Goal: Task Accomplishment & Management: Manage account settings

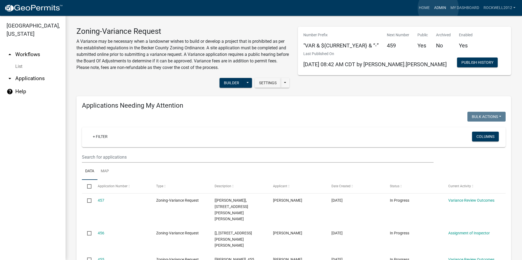
click at [438, 8] on link "Admin" at bounding box center [440, 8] width 16 height 10
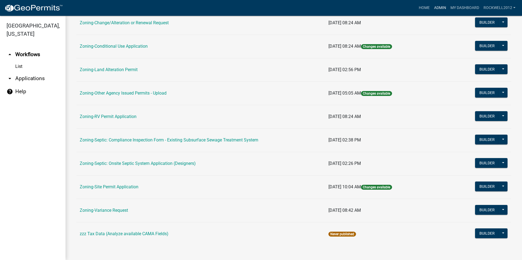
scroll to position [154, 0]
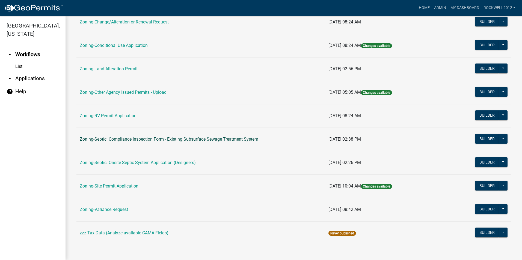
click at [206, 140] on link "Zoning-Septic: Compliance Inspection Form - Existing Subsurface Sewage Treatmen…" at bounding box center [169, 139] width 178 height 5
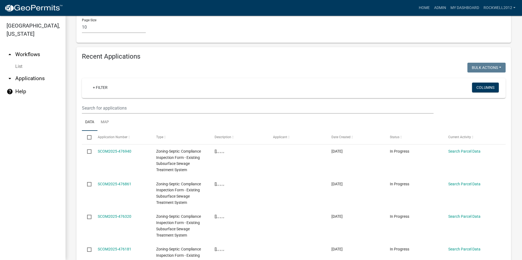
scroll to position [583, 0]
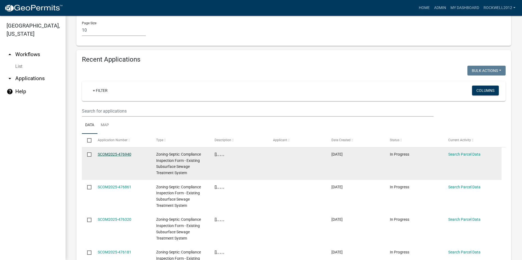
click at [107, 152] on link "SCOM2025-476940" at bounding box center [115, 154] width 34 height 4
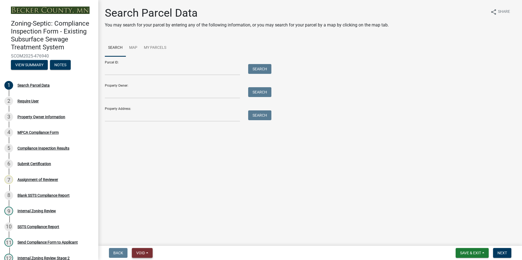
click at [143, 251] on span "Void" at bounding box center [140, 253] width 9 height 4
click at [146, 239] on button "Void" at bounding box center [154, 238] width 44 height 13
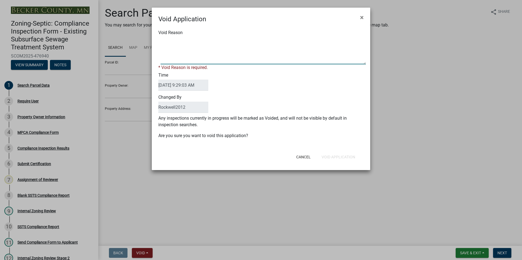
click at [167, 39] on textarea "Void Reason" at bounding box center [262, 50] width 205 height 27
type textarea "Duplicate"
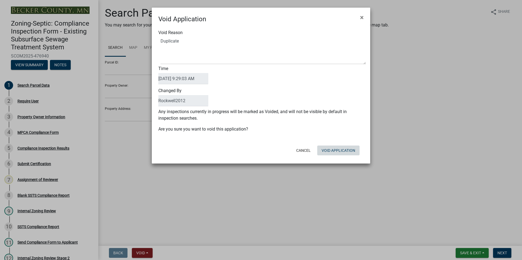
click at [338, 155] on button "Void Application" at bounding box center [338, 151] width 42 height 10
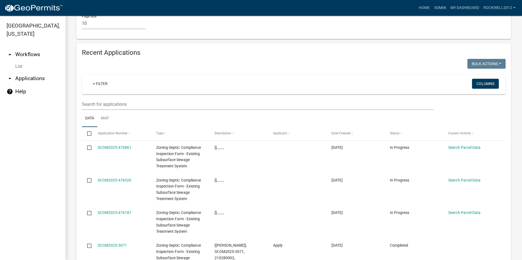
scroll to position [600, 0]
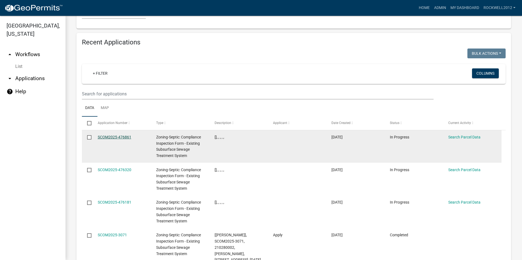
click at [113, 135] on link "SCOM2025-476861" at bounding box center [115, 137] width 34 height 4
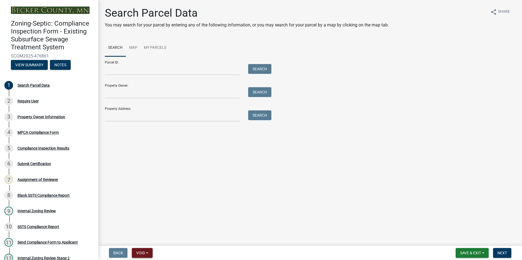
click at [143, 249] on button "Void" at bounding box center [142, 253] width 21 height 10
click at [140, 238] on button "Void" at bounding box center [154, 238] width 44 height 13
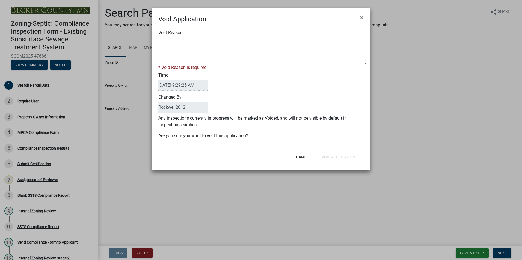
click at [166, 42] on textarea "Void Reason" at bounding box center [262, 50] width 205 height 27
type textarea "Duplicate"
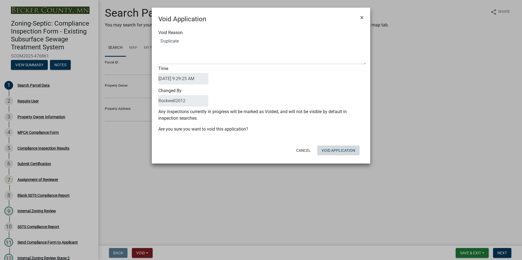
click at [334, 155] on div "Cancel Void Application" at bounding box center [296, 150] width 134 height 14
click at [330, 151] on button "Void Application" at bounding box center [338, 151] width 42 height 10
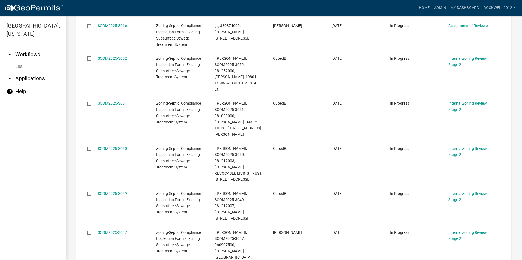
scroll to position [598, 0]
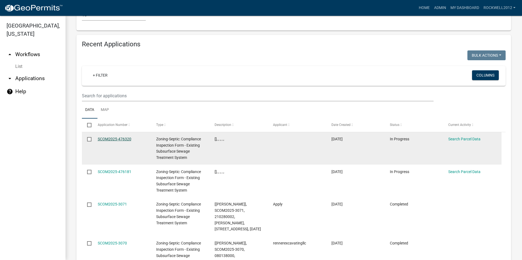
click at [111, 137] on link "SCOM2025-476320" at bounding box center [115, 139] width 34 height 4
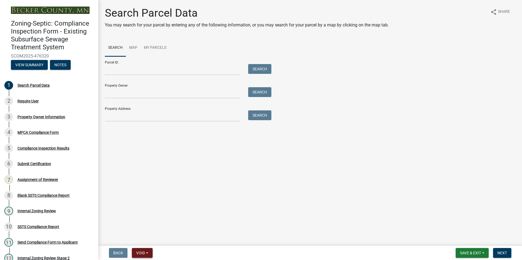
click at [141, 251] on span "Void" at bounding box center [140, 253] width 9 height 4
click at [143, 239] on button "Void" at bounding box center [154, 238] width 44 height 13
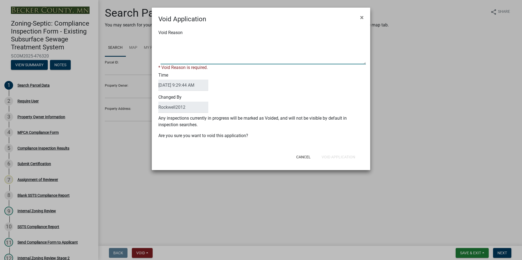
click at [166, 40] on textarea "Void Reason" at bounding box center [262, 50] width 205 height 27
type textarea "Duplicate"
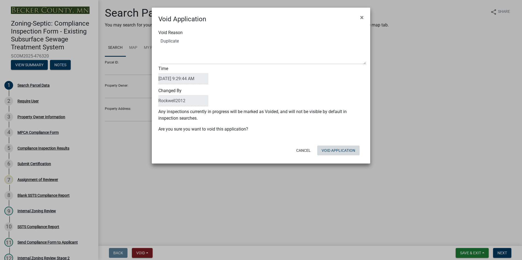
click at [332, 154] on button "Void Application" at bounding box center [338, 151] width 42 height 10
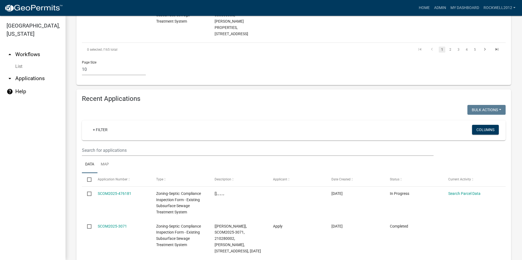
scroll to position [546, 0]
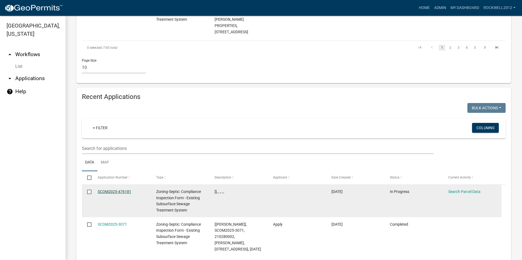
click at [108, 190] on link "SCOM2025-476181" at bounding box center [115, 192] width 34 height 4
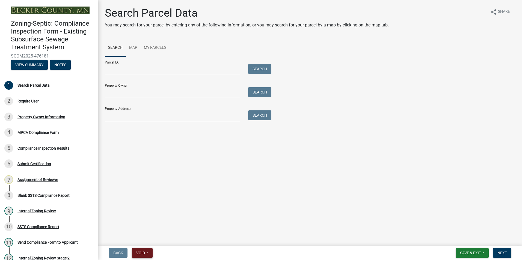
click at [141, 251] on span "Void" at bounding box center [140, 253] width 9 height 4
click at [140, 239] on button "Void" at bounding box center [154, 238] width 44 height 13
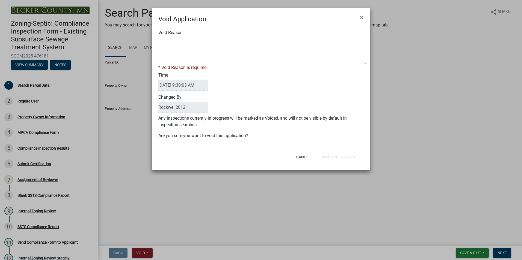
click at [167, 44] on textarea "Void Reason" at bounding box center [262, 50] width 205 height 27
type textarea "Duplicate"
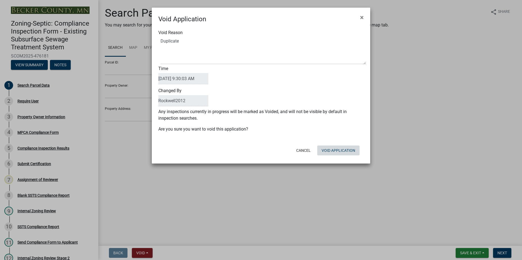
click at [334, 155] on button "Void Application" at bounding box center [338, 151] width 42 height 10
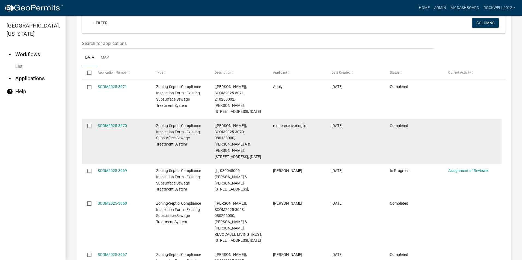
scroll to position [625, 0]
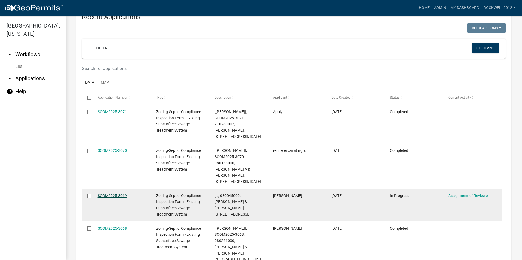
click at [108, 194] on link "SCOM2025-3069" at bounding box center [112, 196] width 29 height 4
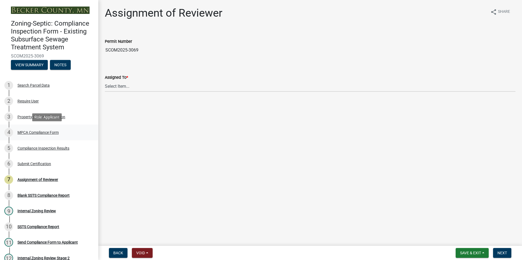
click at [38, 131] on div "MPCA Compliance Form" at bounding box center [37, 133] width 41 height 4
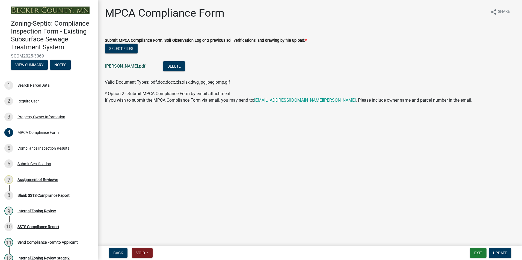
click at [121, 66] on link "[PERSON_NAME].pdf" at bounding box center [125, 66] width 40 height 5
click at [37, 179] on div "Assignment of Reviewer" at bounding box center [37, 180] width 41 height 4
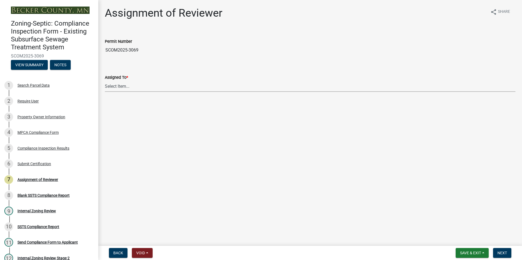
click at [118, 86] on select "Select Item... [PERSON_NAME] [PERSON_NAME] [PERSON_NAME] [PERSON_NAME] [PERSON_…" at bounding box center [310, 86] width 410 height 11
click at [105, 81] on select "Select Item... [PERSON_NAME] [PERSON_NAME] [PERSON_NAME] [PERSON_NAME] [PERSON_…" at bounding box center [310, 86] width 410 height 11
select select "0016247d-12af-40d0-8103-934796a3d230"
click at [503, 253] on span "Next" at bounding box center [502, 253] width 10 height 4
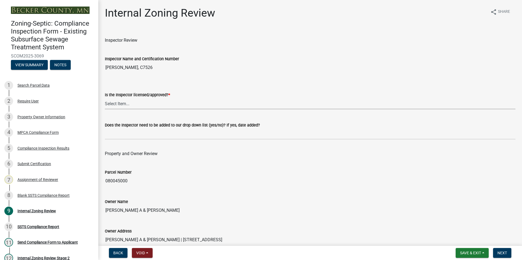
click at [109, 101] on select "Select Item... Yes No" at bounding box center [310, 103] width 410 height 11
click at [105, 98] on select "Select Item... Yes No" at bounding box center [310, 103] width 410 height 11
select select "7beb9ca5-c3cb-47d4-a805-1554d3173259"
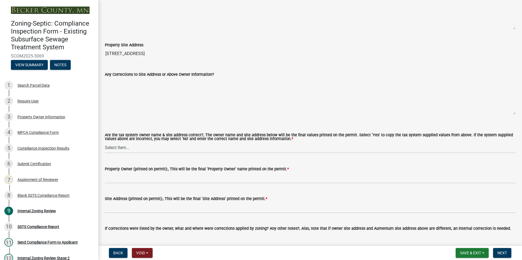
scroll to position [245, 0]
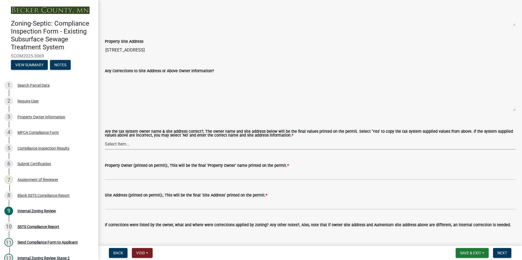
click at [112, 146] on select "Select Item... Yes No" at bounding box center [310, 144] width 410 height 11
click at [105, 139] on select "Select Item... Yes No" at bounding box center [310, 144] width 410 height 11
select select "f9f37200-9fc8-4e5e-9e7f-111cc9077d94"
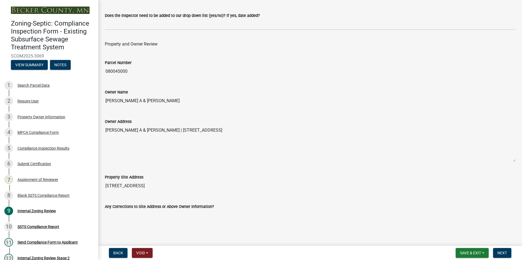
scroll to position [109, 0]
drag, startPoint x: 168, startPoint y: 103, endPoint x: 101, endPoint y: 101, distance: 67.1
click at [101, 101] on div "Owner Name [PERSON_NAME] A & [PERSON_NAME]" at bounding box center [310, 94] width 418 height 25
drag, startPoint x: 101, startPoint y: 101, endPoint x: 130, endPoint y: 98, distance: 29.6
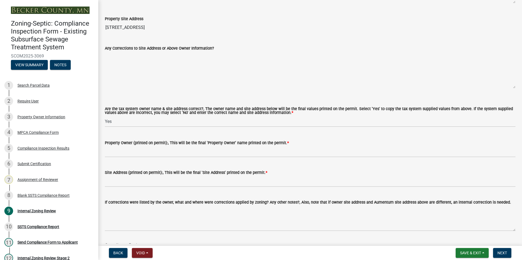
scroll to position [273, 0]
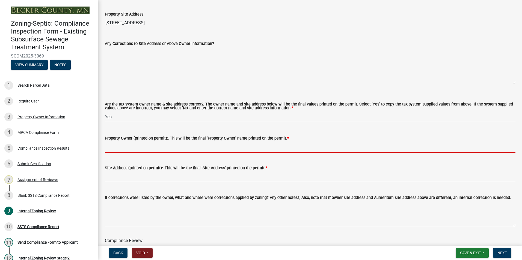
paste input "[PERSON_NAME] A & [PERSON_NAME]"
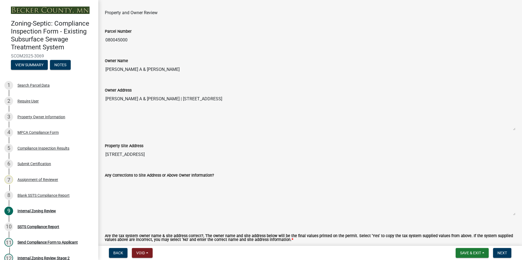
scroll to position [136, 0]
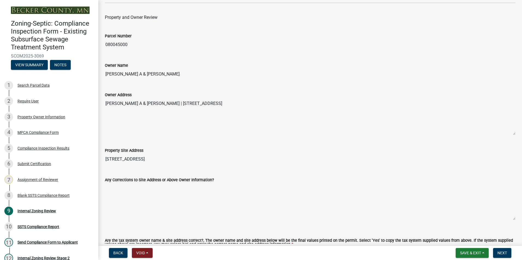
type input "[PERSON_NAME] A & [PERSON_NAME]"
drag, startPoint x: 283, startPoint y: 104, endPoint x: 166, endPoint y: 100, distance: 116.5
click at [166, 100] on textarea "[PERSON_NAME] A & [PERSON_NAME] | [STREET_ADDRESS]" at bounding box center [310, 116] width 410 height 37
drag, startPoint x: 166, startPoint y: 100, endPoint x: 183, endPoint y: 101, distance: 16.7
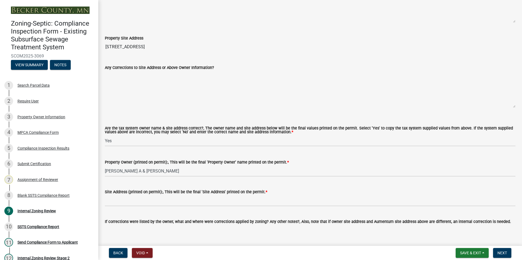
scroll to position [273, 0]
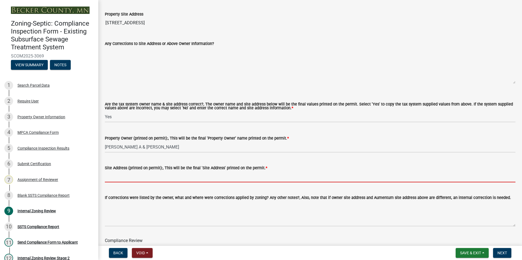
paste input "[STREET_ADDRESS]"
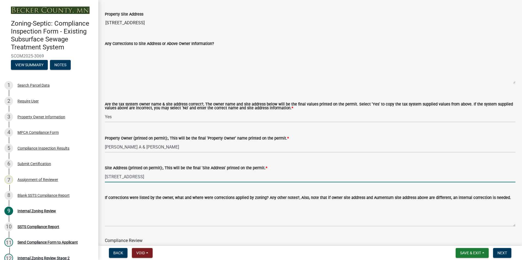
click at [153, 177] on input "[STREET_ADDRESS]" at bounding box center [310, 176] width 410 height 11
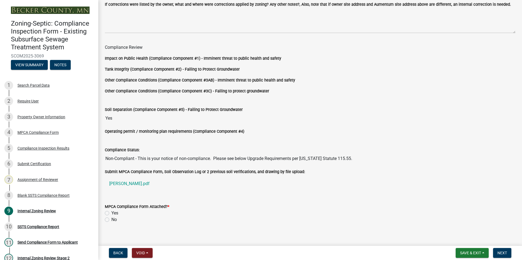
scroll to position [472, 0]
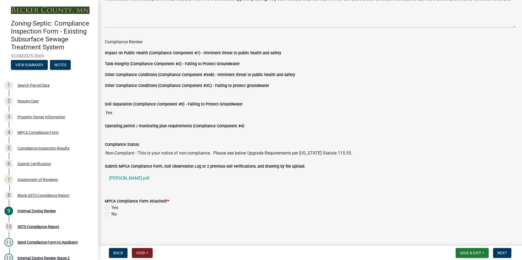
type input "[STREET_ADDRESS]"
click at [111, 208] on label "Yes" at bounding box center [114, 208] width 7 height 7
click at [111, 208] on input "Yes" at bounding box center [113, 207] width 4 height 4
radio input "true"
click at [493, 252] on button "Next" at bounding box center [502, 253] width 18 height 10
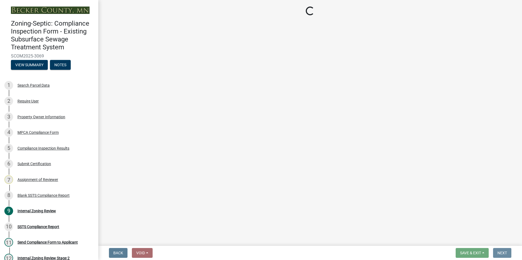
scroll to position [0, 0]
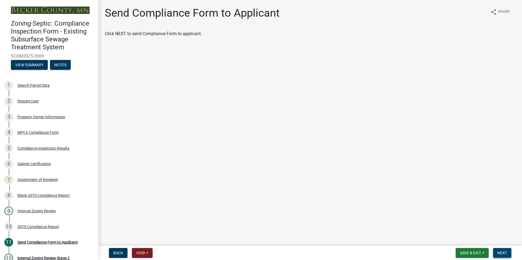
click at [499, 252] on span "Next" at bounding box center [502, 253] width 10 height 4
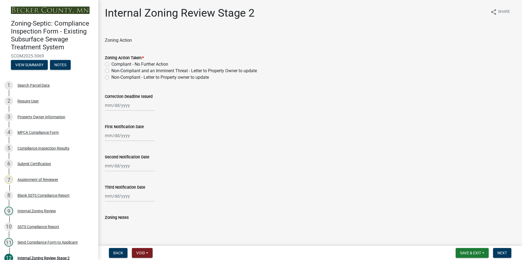
click at [111, 77] on label "Non-Compliant - Letter to Property owner to update" at bounding box center [159, 77] width 97 height 7
click at [111, 77] on input "Non-Compliant - Letter to Property owner to update" at bounding box center [113, 76] width 4 height 4
radio input "true"
click at [124, 104] on div at bounding box center [130, 105] width 50 height 11
select select "9"
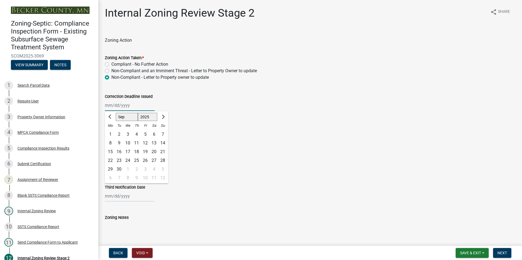
click at [152, 116] on select "1525 1526 1527 1528 1529 1530 1531 1532 1533 1534 1535 1536 1537 1538 1539 1540…" at bounding box center [148, 117] width 20 height 8
click at [152, 117] on select "1525 1526 1527 1528 1529 1530 1531 1532 1533 1534 1535 1536 1537 1538 1539 1540…" at bounding box center [148, 117] width 20 height 8
select select "2026"
click at [138, 113] on select "1525 1526 1527 1528 1529 1530 1531 1532 1533 1534 1535 1536 1537 1538 1539 1540…" at bounding box center [148, 117] width 20 height 8
click at [128, 169] on div "30" at bounding box center [127, 169] width 9 height 9
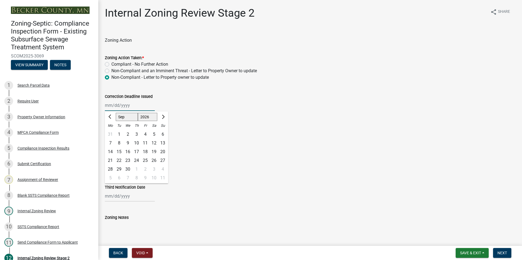
type input "[DATE]"
select select "9"
select select "2025"
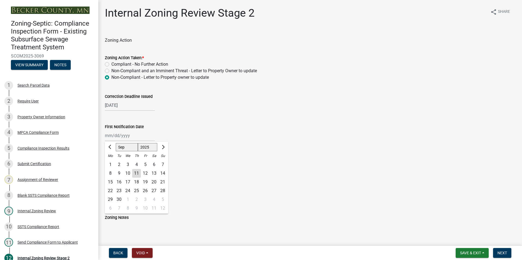
click at [123, 135] on div "[PERSON_NAME] Feb Mar Apr [PERSON_NAME][DATE] Oct Nov [DATE] 1526 1527 1528 152…" at bounding box center [130, 135] width 50 height 11
click at [106, 135] on input "First Notification Date" at bounding box center [130, 135] width 50 height 11
type input "090925"
click at [256, 184] on div "Third Notification Date" at bounding box center [310, 187] width 410 height 7
select select "9"
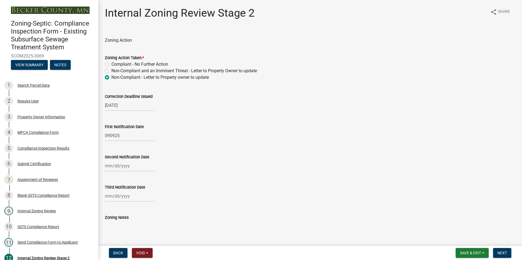
select select "2025"
click at [125, 134] on div "090925 [PERSON_NAME] Apr May Jun [DATE] Aug Sep Oct Nov [DATE] 1526 1527 1528 1…" at bounding box center [130, 135] width 50 height 11
click at [119, 174] on div "9" at bounding box center [119, 173] width 9 height 9
type input "[DATE]"
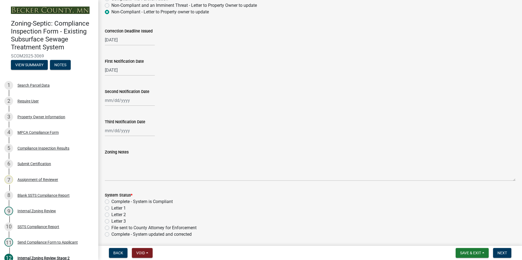
scroll to position [82, 0]
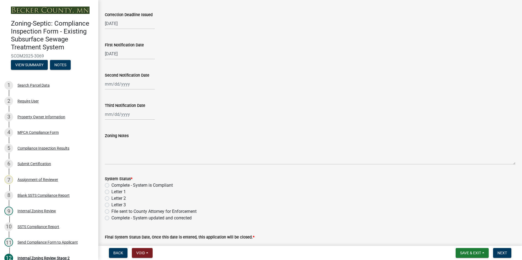
click at [111, 191] on label "Letter 1" at bounding box center [118, 192] width 14 height 7
click at [111, 191] on input "Letter 1" at bounding box center [113, 191] width 4 height 4
radio input "true"
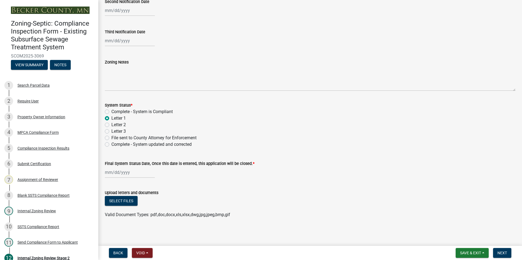
scroll to position [156, 0]
click at [120, 199] on button "Select files" at bounding box center [121, 201] width 33 height 10
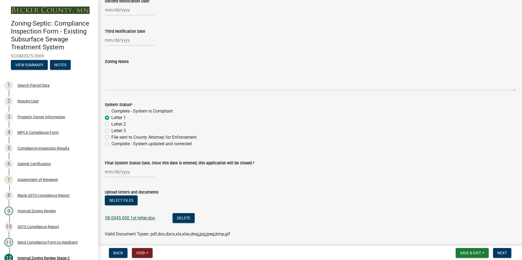
click at [124, 217] on link "08.0045.000 1st letter.doc" at bounding box center [130, 217] width 50 height 5
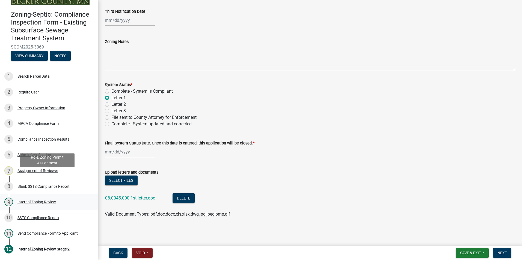
scroll to position [24, 0]
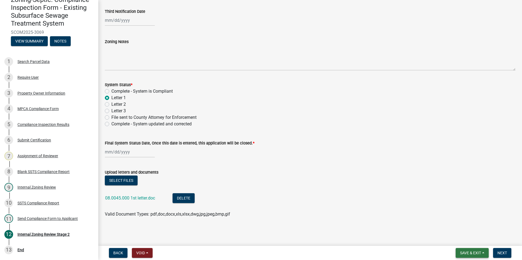
click at [474, 252] on span "Save & Exit" at bounding box center [470, 253] width 21 height 4
click at [460, 240] on button "Save & Exit" at bounding box center [467, 238] width 44 height 13
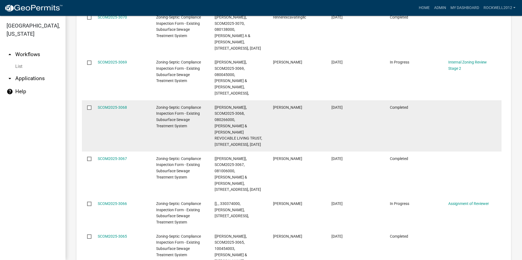
scroll to position [791, 0]
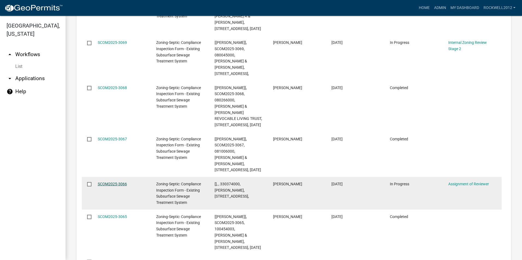
click at [106, 182] on link "SCOM2025-3066" at bounding box center [112, 184] width 29 height 4
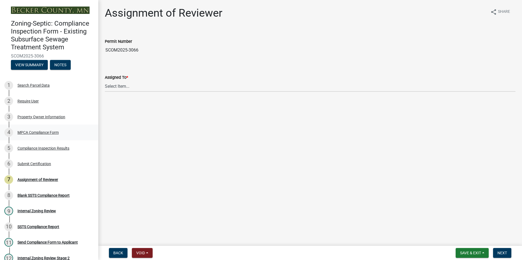
click at [40, 134] on div "MPCA Compliance Form" at bounding box center [37, 133] width 41 height 4
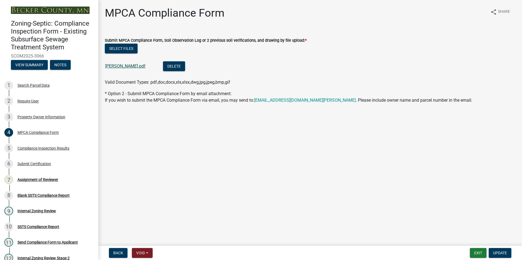
click at [120, 68] on link "[PERSON_NAME].pdf" at bounding box center [125, 66] width 40 height 5
click at [37, 178] on div "Assignment of Reviewer" at bounding box center [37, 180] width 41 height 4
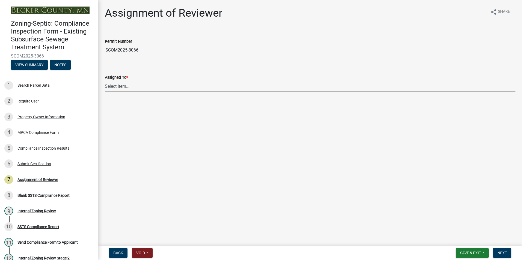
click at [122, 86] on select "Select Item... [PERSON_NAME] [PERSON_NAME] [PERSON_NAME] [PERSON_NAME] [PERSON_…" at bounding box center [310, 86] width 410 height 11
click at [105, 81] on select "Select Item... [PERSON_NAME] [PERSON_NAME] [PERSON_NAME] [PERSON_NAME] [PERSON_…" at bounding box center [310, 86] width 410 height 11
select select "0016247d-12af-40d0-8103-934796a3d230"
click at [504, 252] on span "Next" at bounding box center [502, 253] width 10 height 4
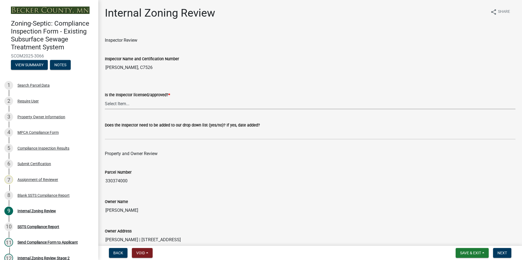
click at [114, 103] on select "Select Item... Yes No" at bounding box center [310, 103] width 410 height 11
click at [105, 98] on select "Select Item... Yes No" at bounding box center [310, 103] width 410 height 11
select select "7beb9ca5-c3cb-47d4-a805-1554d3173259"
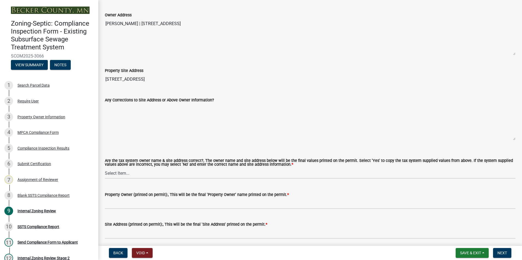
scroll to position [273, 0]
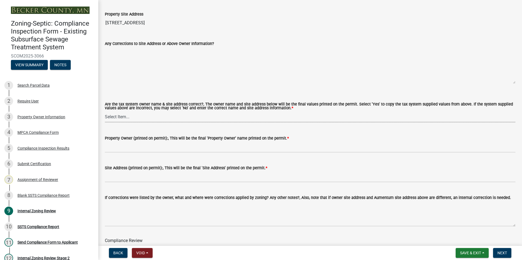
click at [121, 116] on select "Select Item... Yes No" at bounding box center [310, 116] width 410 height 11
click at [105, 112] on select "Select Item... Yes No" at bounding box center [310, 116] width 410 height 11
select select "f9f37200-9fc8-4e5e-9e7f-111cc9077d94"
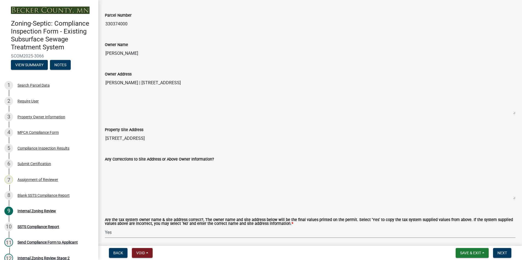
scroll to position [136, 0]
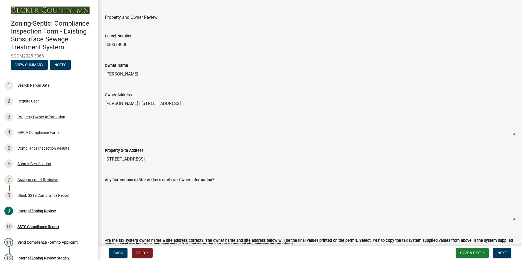
drag, startPoint x: 143, startPoint y: 75, endPoint x: 103, endPoint y: 69, distance: 39.7
click at [103, 69] on div "Owner Name [PERSON_NAME]" at bounding box center [310, 67] width 418 height 25
drag, startPoint x: 103, startPoint y: 69, endPoint x: 121, endPoint y: 73, distance: 18.3
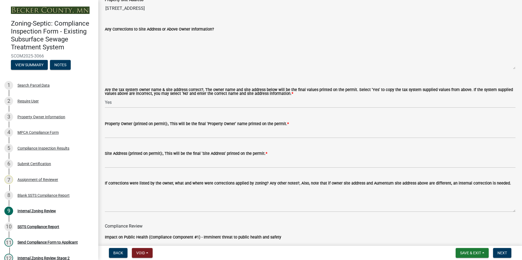
scroll to position [300, 0]
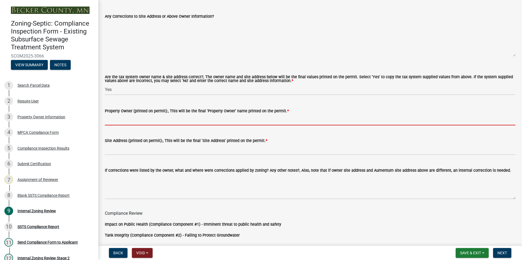
paste input "[PERSON_NAME]"
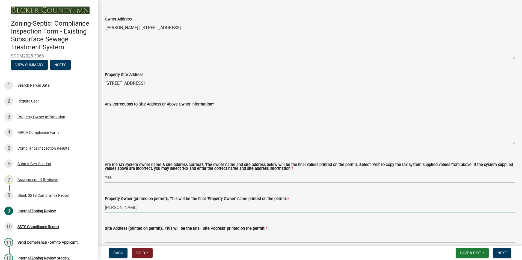
scroll to position [191, 0]
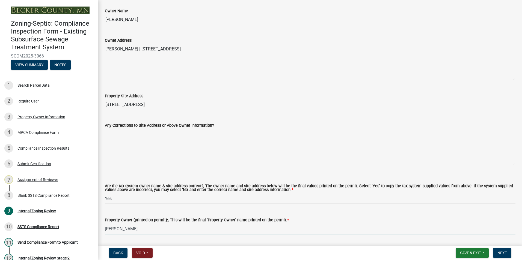
type input "[PERSON_NAME]"
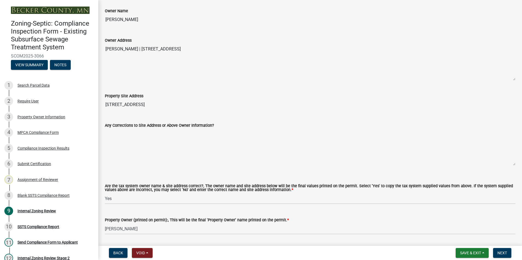
drag, startPoint x: 212, startPoint y: 49, endPoint x: 134, endPoint y: 44, distance: 78.4
click at [134, 44] on textarea "[PERSON_NAME] | [STREET_ADDRESS]" at bounding box center [310, 62] width 410 height 37
drag, startPoint x: 134, startPoint y: 44, endPoint x: 146, endPoint y: 48, distance: 13.0
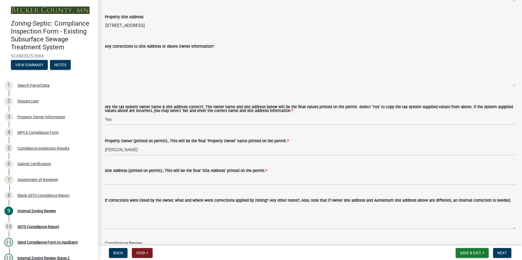
scroll to position [300, 0]
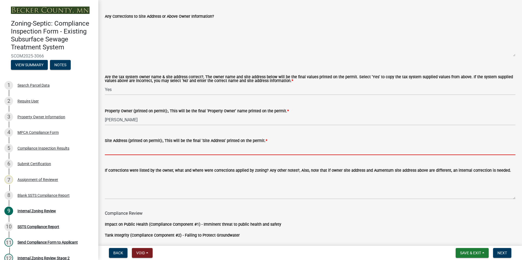
paste input "| [STREET_ADDRESS]"
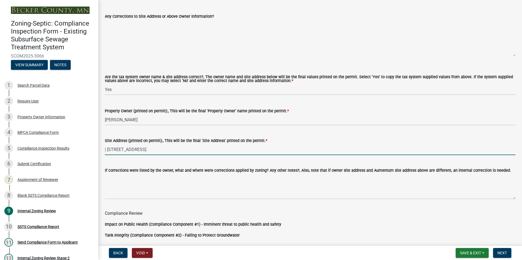
click at [144, 149] on input "| [STREET_ADDRESS]" at bounding box center [310, 149] width 410 height 11
click at [106, 150] on input "| [STREET_ADDRESS]" at bounding box center [310, 149] width 410 height 11
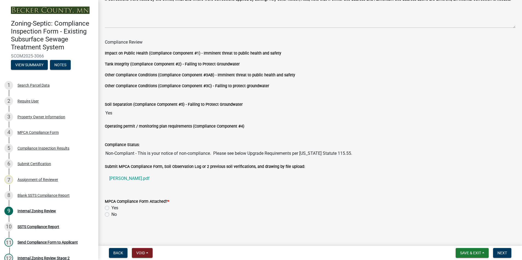
scroll to position [472, 0]
type input "[STREET_ADDRESS]"
click at [111, 206] on label "Yes" at bounding box center [114, 208] width 7 height 7
click at [111, 206] on input "Yes" at bounding box center [113, 207] width 4 height 4
radio input "true"
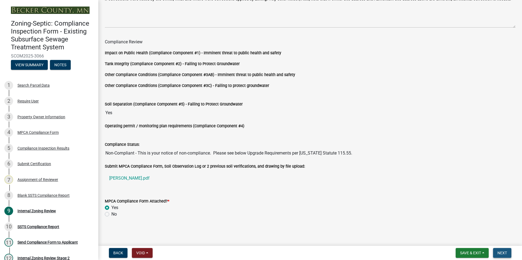
click at [497, 252] on span "Next" at bounding box center [502, 253] width 10 height 4
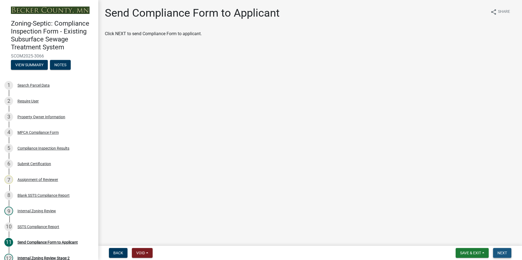
click at [503, 251] on span "Next" at bounding box center [502, 253] width 10 height 4
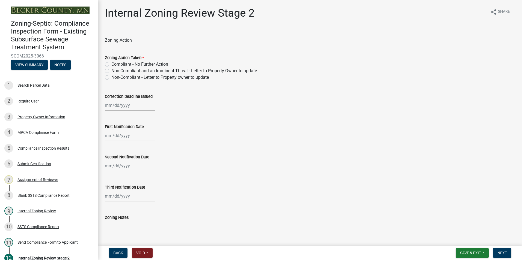
click at [111, 78] on label "Non-Compliant - Letter to Property owner to update" at bounding box center [159, 77] width 97 height 7
click at [111, 78] on input "Non-Compliant - Letter to Property owner to update" at bounding box center [113, 76] width 4 height 4
radio input "true"
click at [122, 104] on div at bounding box center [130, 105] width 50 height 11
select select "9"
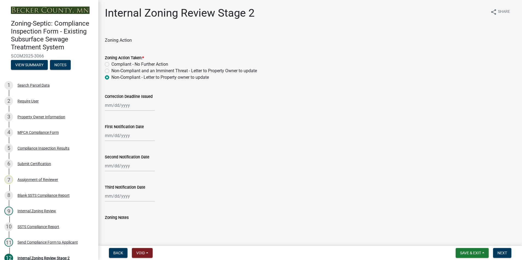
select select "2025"
click at [161, 116] on span "Next month" at bounding box center [162, 117] width 4 height 4
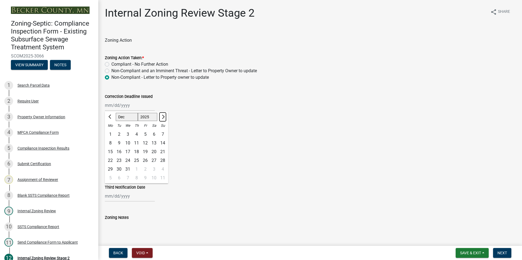
select select "1"
select select "2026"
click at [161, 116] on span "Next month" at bounding box center [162, 117] width 4 height 4
click at [162, 116] on span "Next month" at bounding box center [162, 117] width 4 height 4
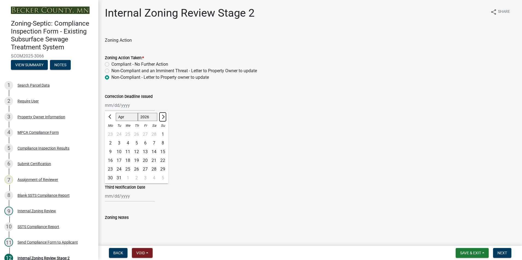
click at [162, 116] on span "Next month" at bounding box center [162, 117] width 4 height 4
select select "7"
click at [132, 143] on div "9" at bounding box center [136, 143] width 9 height 9
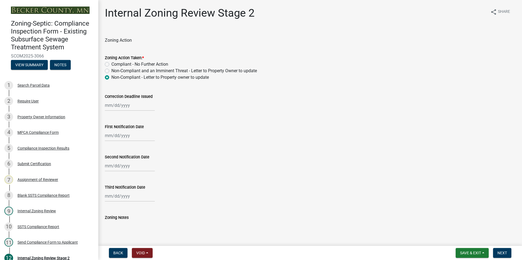
type input "[DATE]"
select select "9"
select select "2025"
click at [125, 136] on div "[PERSON_NAME] Feb Mar Apr [PERSON_NAME][DATE] Oct Nov [DATE] 1526 1527 1528 152…" at bounding box center [130, 135] width 50 height 11
click at [119, 174] on div "9" at bounding box center [119, 173] width 9 height 9
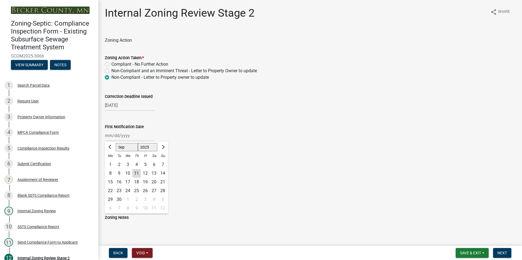
type input "[DATE]"
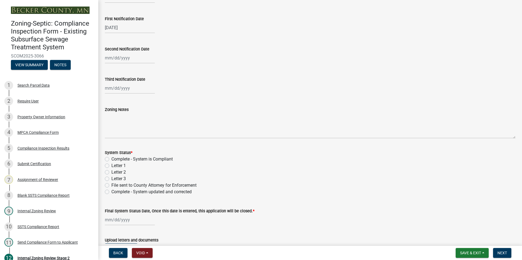
scroll to position [109, 0]
click at [111, 165] on label "Letter 1" at bounding box center [118, 164] width 14 height 7
click at [111, 165] on input "Letter 1" at bounding box center [113, 163] width 4 height 4
radio input "true"
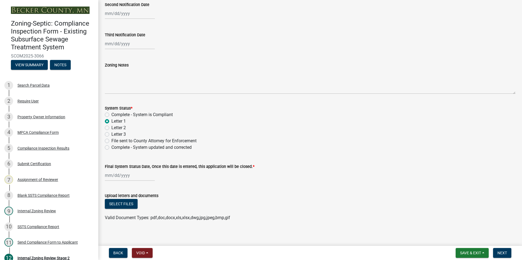
scroll to position [156, 0]
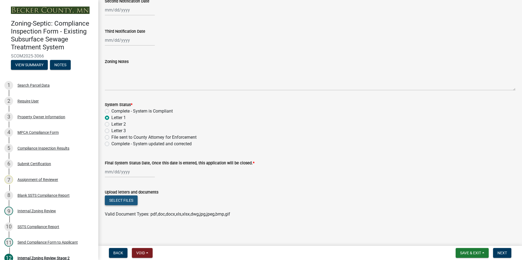
click at [123, 200] on button "Select files" at bounding box center [121, 201] width 33 height 10
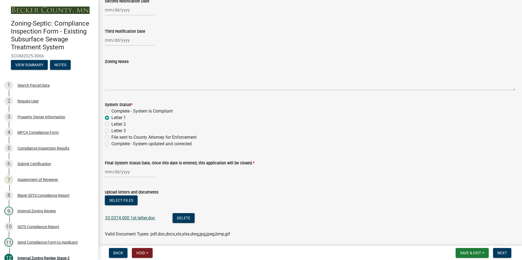
click at [120, 217] on link "33.0374.000 1st letter.doc" at bounding box center [130, 217] width 50 height 5
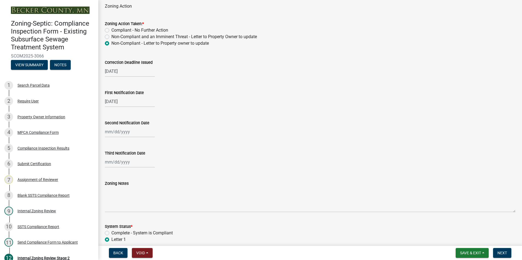
scroll to position [20, 0]
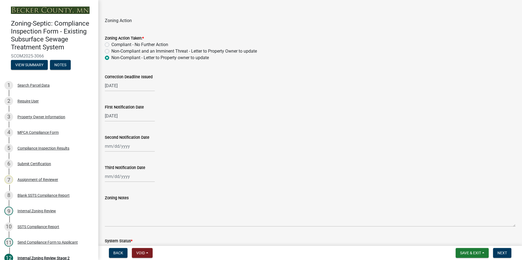
select select "7"
select select "2026"
click at [116, 85] on input "[DATE]" at bounding box center [130, 85] width 50 height 11
click at [127, 121] on div "8" at bounding box center [127, 123] width 9 height 9
type input "[DATE]"
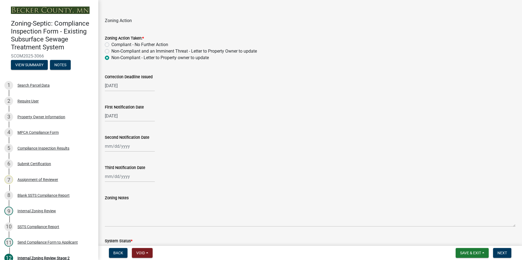
select select "9"
select select "2025"
click at [116, 116] on div "[DATE] [PERSON_NAME] Apr May Jun [DATE] Aug Sep Oct Nov [DATE] 1526 1527 1528 1…" at bounding box center [130, 115] width 50 height 11
click at [110, 153] on div "8" at bounding box center [110, 153] width 9 height 9
type input "[DATE]"
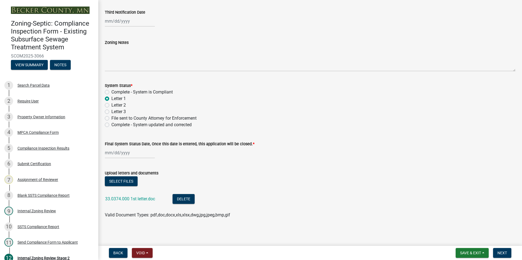
scroll to position [176, 0]
click at [470, 251] on span "Save & Exit" at bounding box center [470, 253] width 21 height 4
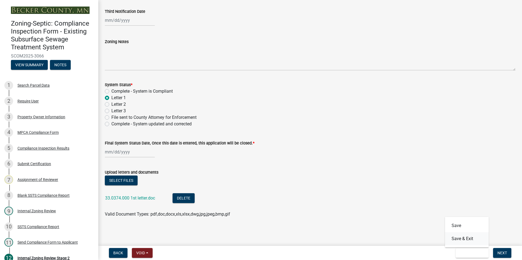
click at [468, 236] on button "Save & Exit" at bounding box center [467, 238] width 44 height 13
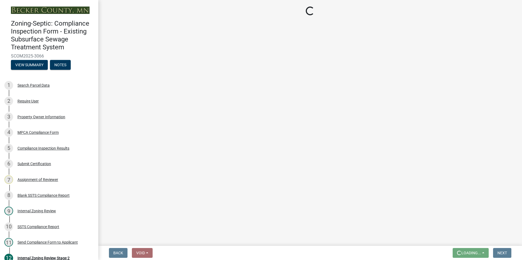
scroll to position [0, 0]
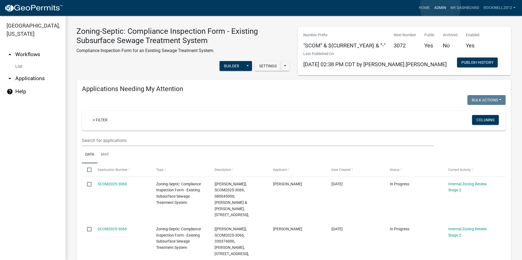
click at [440, 7] on link "Admin" at bounding box center [440, 8] width 16 height 10
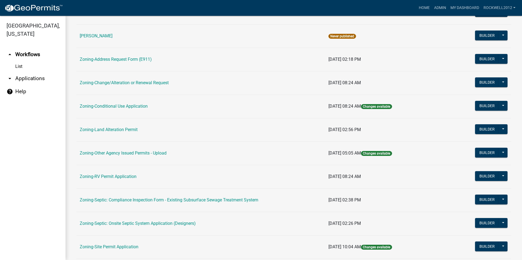
scroll to position [127, 0]
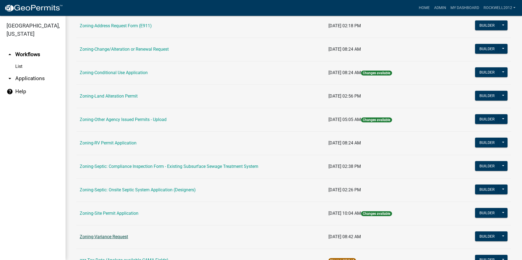
click at [106, 238] on link "Zoning-Variance Request" at bounding box center [104, 236] width 48 height 5
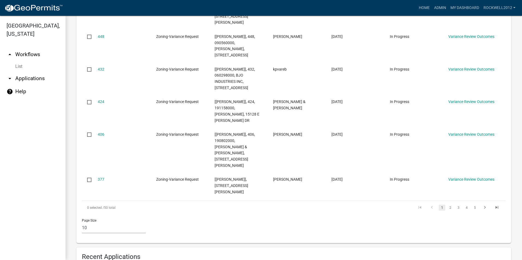
scroll to position [204, 0]
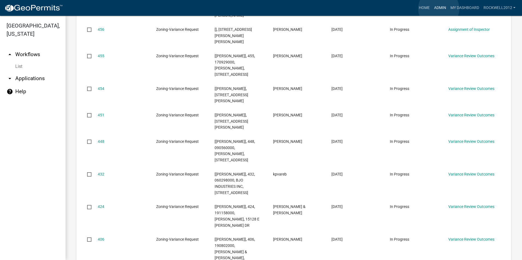
click at [438, 9] on link "Admin" at bounding box center [440, 8] width 16 height 10
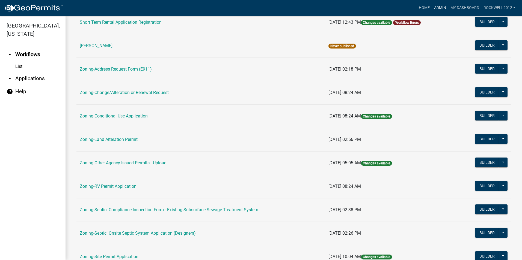
scroll to position [154, 0]
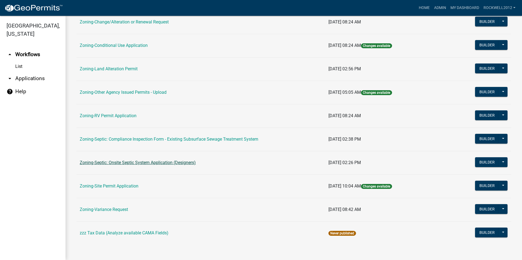
click at [148, 163] on link "Zoning-Septic: Onsite Septic System Application (Designers)" at bounding box center [138, 162] width 116 height 5
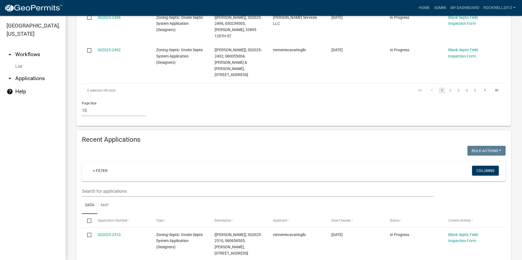
scroll to position [436, 0]
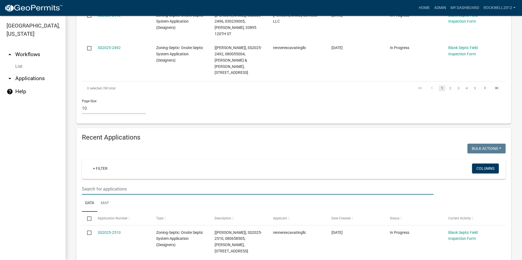
click at [90, 184] on input "text" at bounding box center [257, 189] width 351 height 11
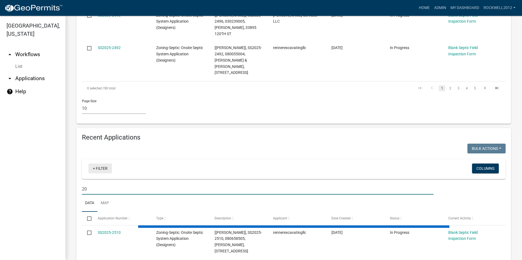
type input "2"
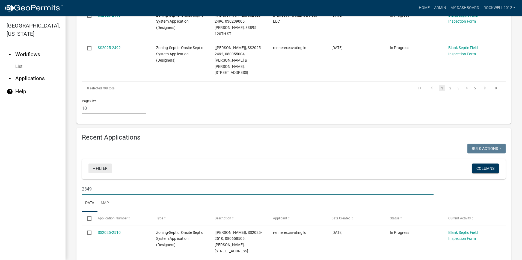
type input "2349"
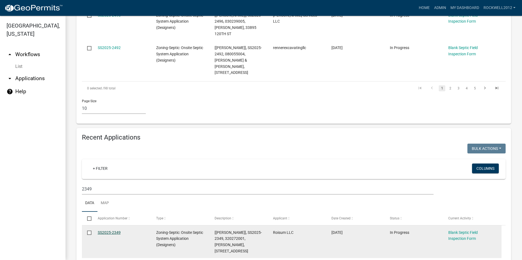
click at [105, 230] on link "SS2025-2349" at bounding box center [109, 232] width 23 height 4
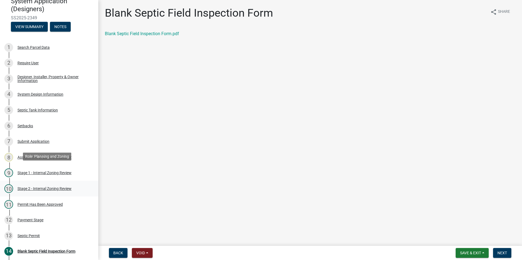
scroll to position [55, 0]
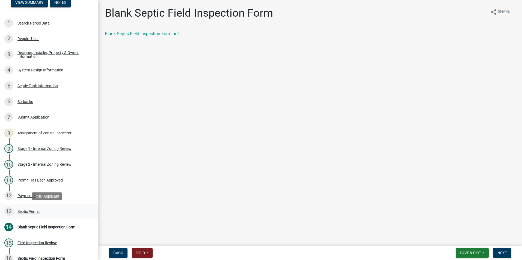
click at [27, 211] on div "Septic Permit" at bounding box center [28, 212] width 22 height 4
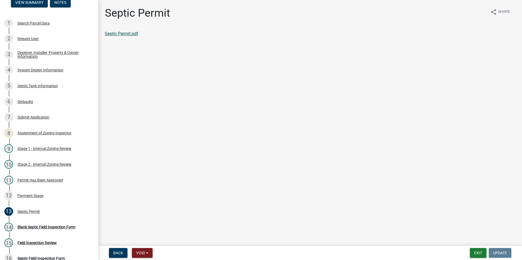
click at [121, 34] on link "Septic Permit.pdf" at bounding box center [121, 33] width 33 height 5
